Goal: Information Seeking & Learning: Check status

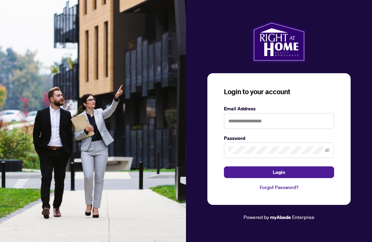
click at [280, 113] on label "Email Address" at bounding box center [279, 109] width 110 height 8
click at [290, 129] on input "text" at bounding box center [279, 121] width 110 height 16
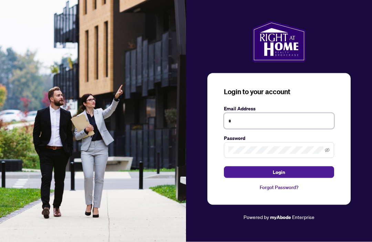
type input "*"
type input "**********"
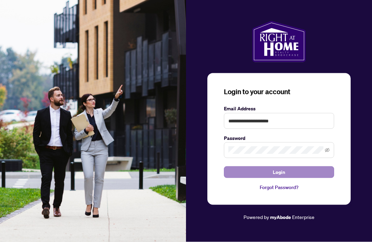
click at [296, 178] on button "Login" at bounding box center [279, 173] width 110 height 12
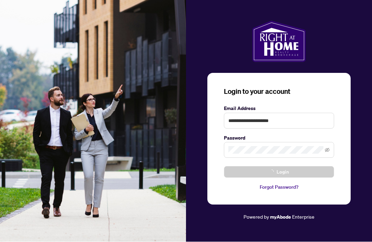
scroll to position [0, 0]
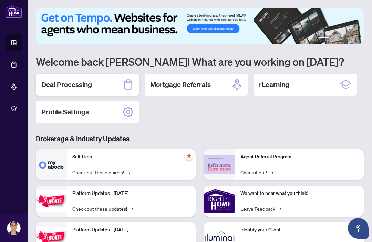
click at [107, 84] on div "Deal Processing" at bounding box center [87, 85] width 103 height 22
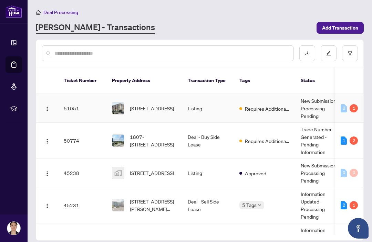
click at [153, 105] on span "[STREET_ADDRESS]" at bounding box center [152, 109] width 44 height 8
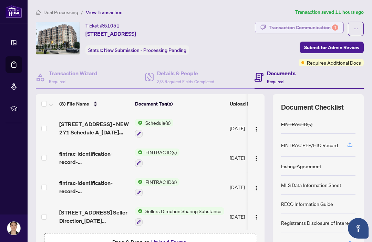
click at [338, 27] on div "Transaction Communication 1" at bounding box center [304, 27] width 70 height 11
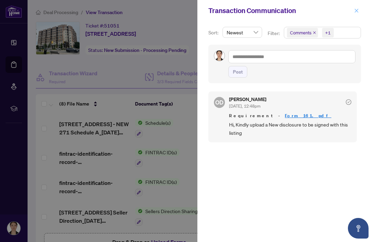
click at [359, 10] on button "button" at bounding box center [356, 11] width 9 height 8
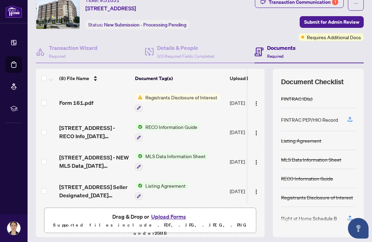
scroll to position [28, 0]
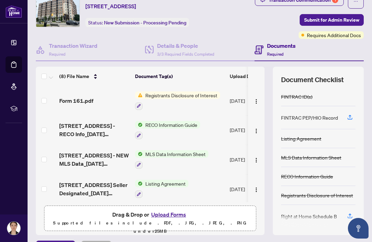
click at [92, 105] on span "Form 161.pdf" at bounding box center [76, 101] width 34 height 8
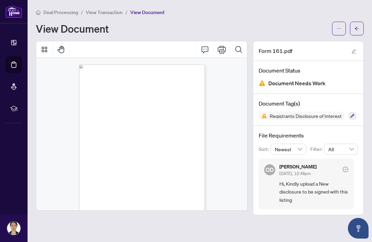
scroll to position [0, 0]
click at [132, 107] on span "Page 1" at bounding box center [190, 138] width 221 height 144
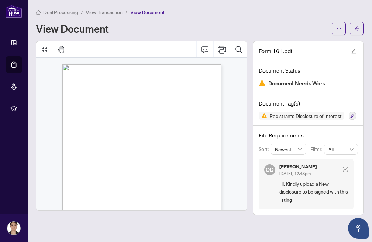
scroll to position [12, 0]
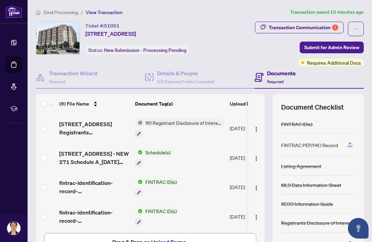
click at [59, 14] on span "Deal Processing" at bounding box center [60, 12] width 35 height 6
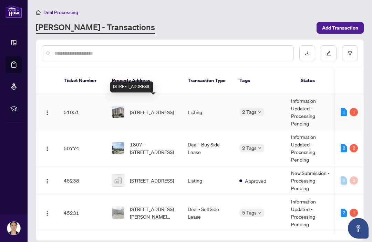
click at [73, 109] on td "51051" at bounding box center [82, 112] width 48 height 36
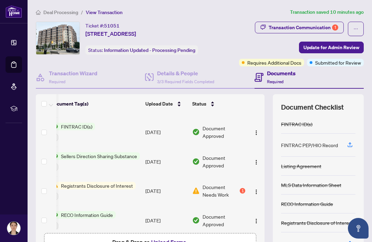
click at [57, 13] on span "Deal Processing" at bounding box center [60, 12] width 35 height 6
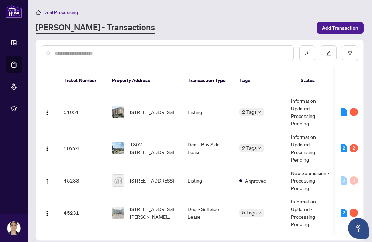
click at [90, 142] on td "50774" at bounding box center [82, 148] width 48 height 36
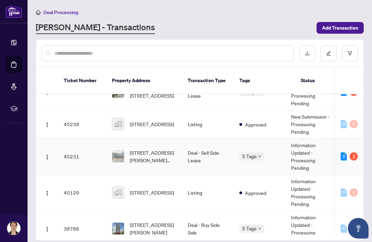
click at [144, 157] on td "[STREET_ADDRESS][PERSON_NAME][PERSON_NAME]" at bounding box center [144, 157] width 76 height 36
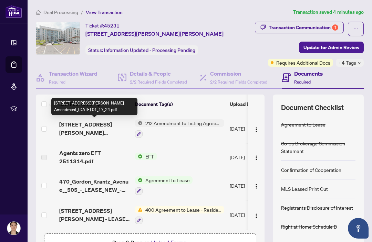
click at [82, 134] on span "[STREET_ADDRESS][PERSON_NAME] Amendment_[DATE] 01_17_24.pdf" at bounding box center [94, 129] width 70 height 17
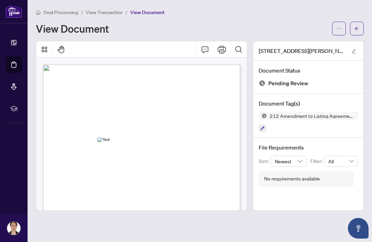
click at [54, 208] on span "Page 1" at bounding box center [218, 181] width 347 height 227
